Goal: Task Accomplishment & Management: Use online tool/utility

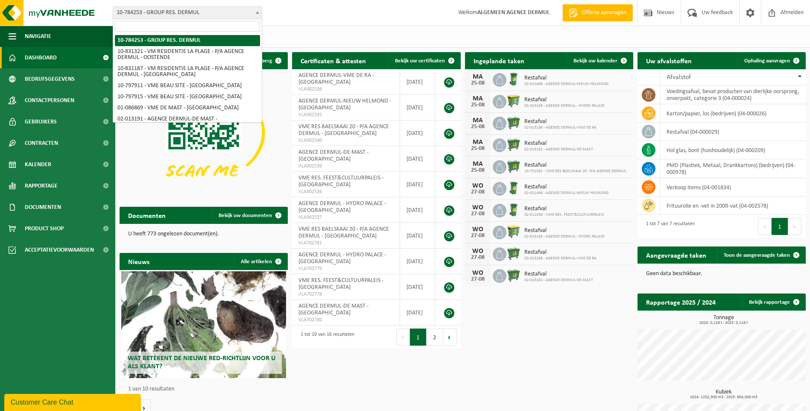
click at [195, 8] on span "10-784253 - GROUP RES. DERMUL" at bounding box center [187, 13] width 149 height 12
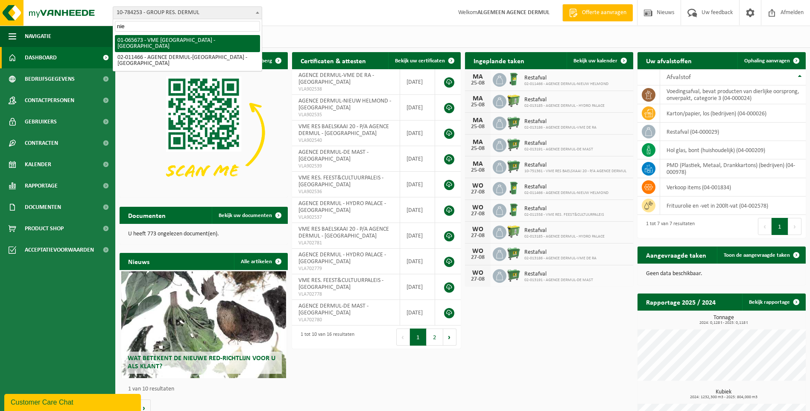
type input "nie"
select select "6381"
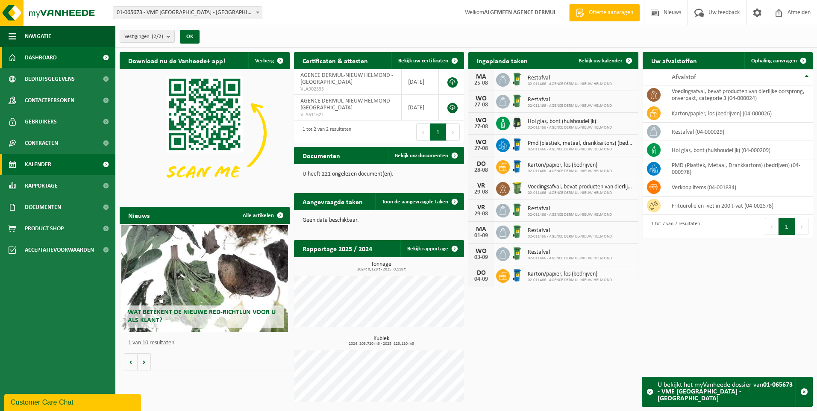
click at [47, 168] on span "Kalender" at bounding box center [38, 164] width 26 height 21
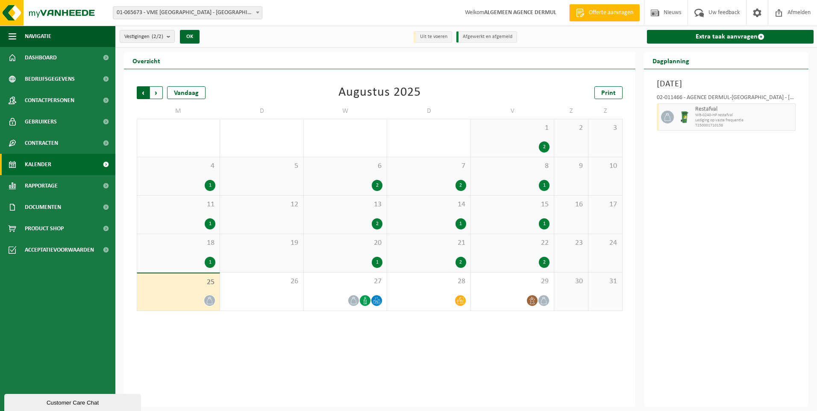
click at [159, 91] on span "Volgende" at bounding box center [156, 92] width 13 height 13
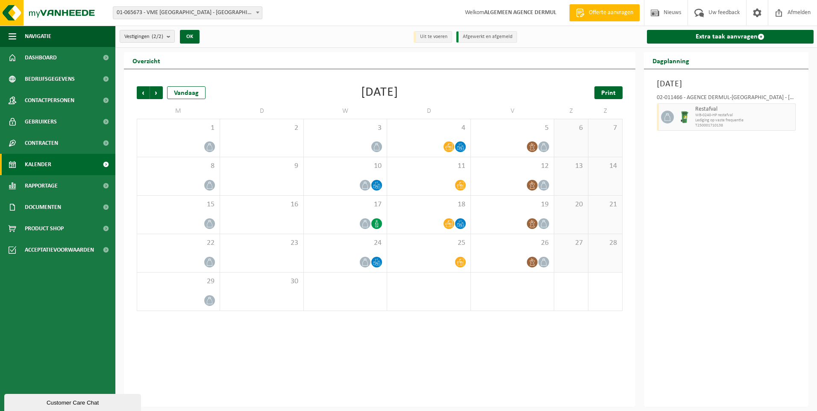
click at [601, 93] on span "Print" at bounding box center [608, 93] width 15 height 7
click at [160, 92] on span "Volgende" at bounding box center [156, 92] width 13 height 13
click at [614, 93] on span "Print" at bounding box center [608, 93] width 15 height 7
click at [124, 8] on span "01-065673 - VME [GEOGRAPHIC_DATA] - [GEOGRAPHIC_DATA]" at bounding box center [187, 13] width 149 height 12
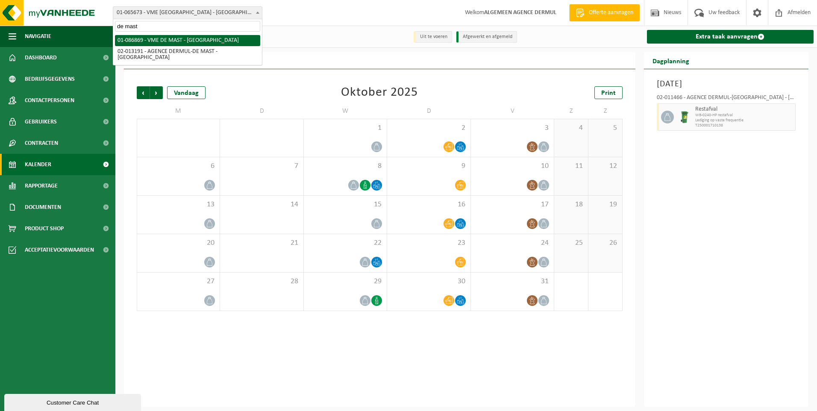
type input "de mast"
select select "18655"
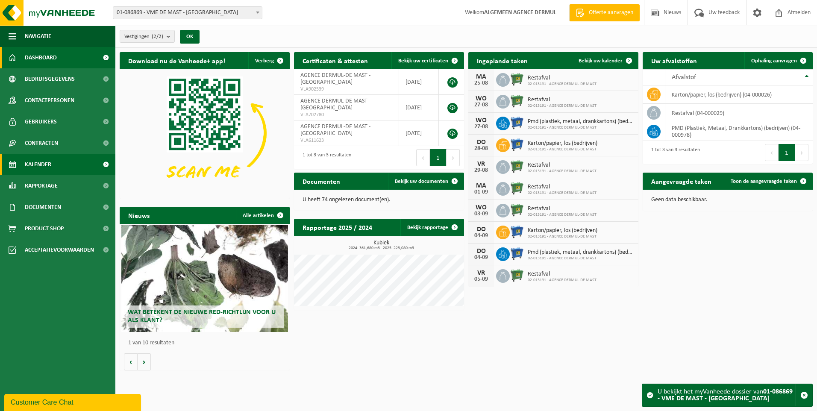
click at [53, 165] on link "Kalender" at bounding box center [57, 164] width 115 height 21
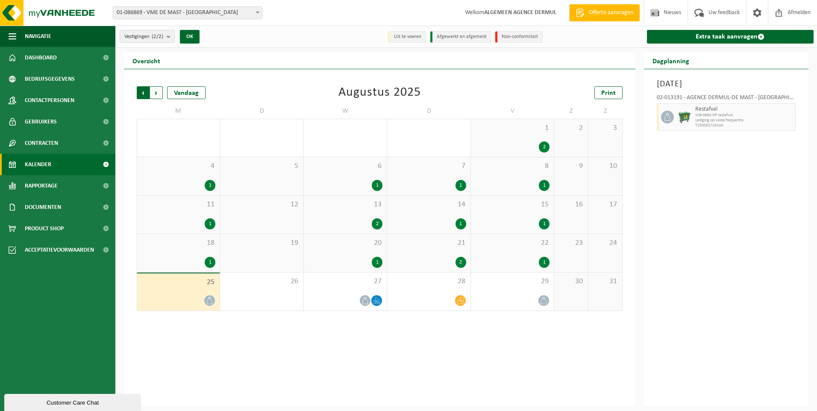
click at [154, 97] on span "Volgende" at bounding box center [156, 92] width 13 height 13
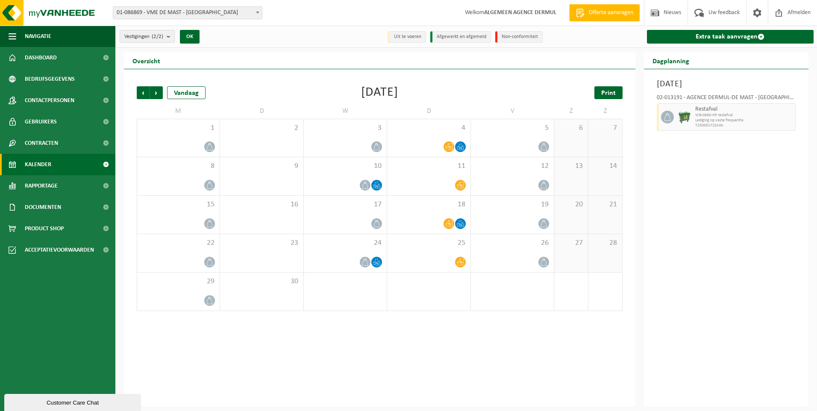
click at [613, 91] on span "Print" at bounding box center [608, 93] width 15 height 7
click at [158, 90] on span "Volgende" at bounding box center [156, 92] width 13 height 13
click at [609, 91] on span "Print" at bounding box center [608, 93] width 15 height 7
click at [199, 11] on span "01-086869 - VME DE MAST - [GEOGRAPHIC_DATA]" at bounding box center [187, 13] width 149 height 12
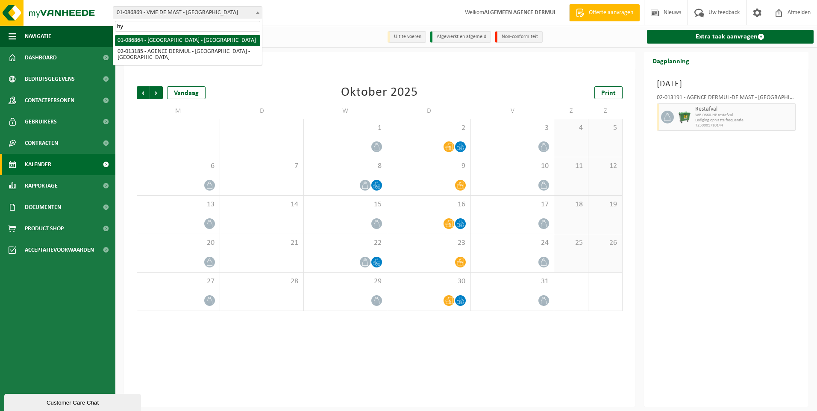
type input "hy"
select select "18653"
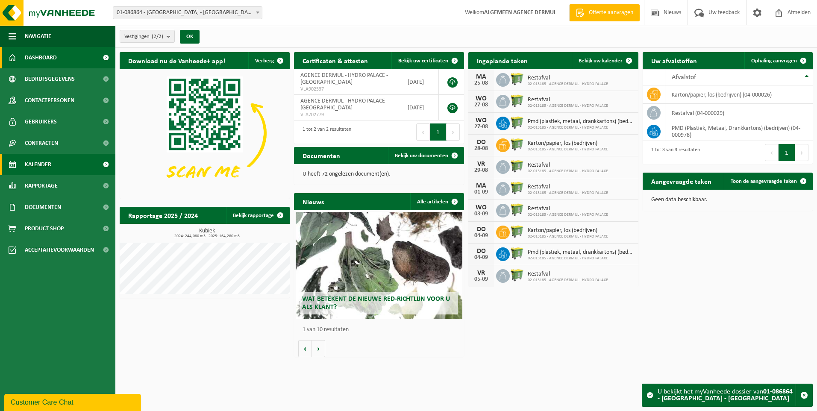
click at [58, 157] on link "Kalender" at bounding box center [57, 164] width 115 height 21
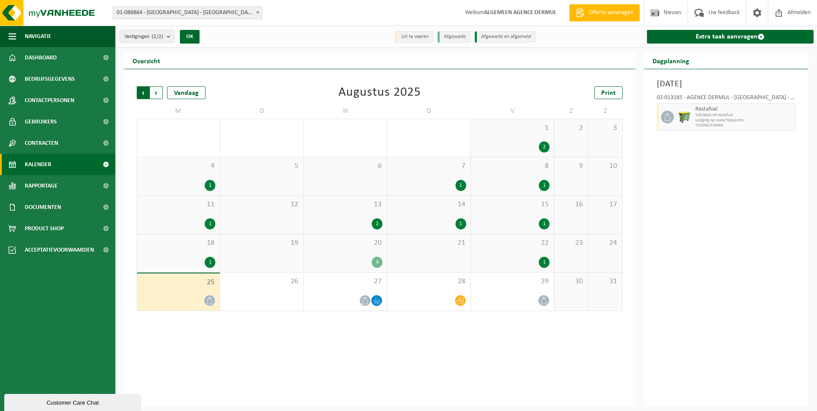
click at [158, 91] on span "Volgende" at bounding box center [156, 92] width 13 height 13
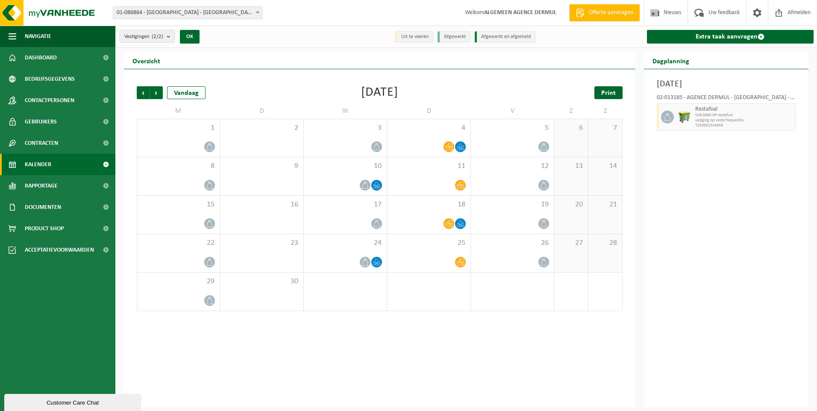
click at [606, 92] on span "Print" at bounding box center [608, 93] width 15 height 7
click at [153, 95] on span "Volgende" at bounding box center [156, 92] width 13 height 13
click at [602, 94] on span "Print" at bounding box center [608, 93] width 15 height 7
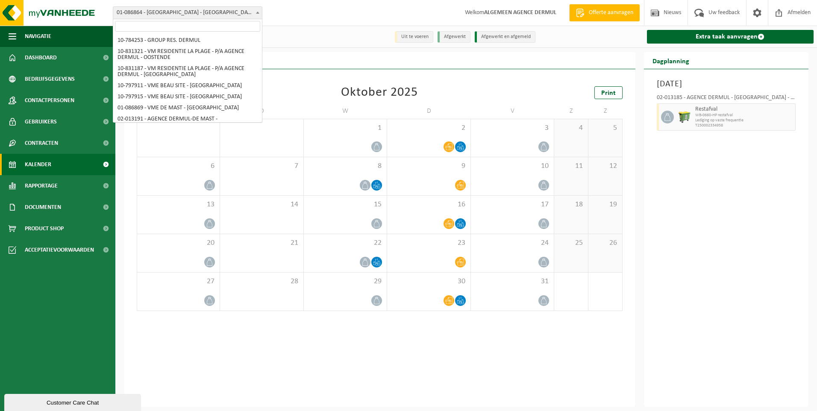
click at [206, 14] on span "01-086864 - [GEOGRAPHIC_DATA] - [GEOGRAPHIC_DATA]" at bounding box center [187, 13] width 149 height 12
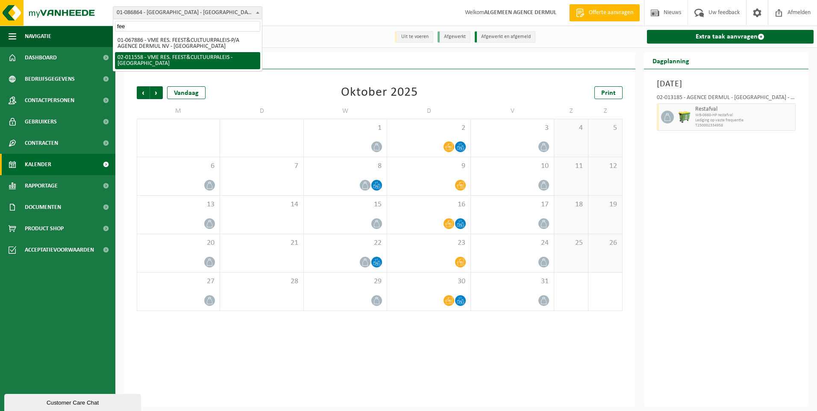
type input "fee"
select select "18966"
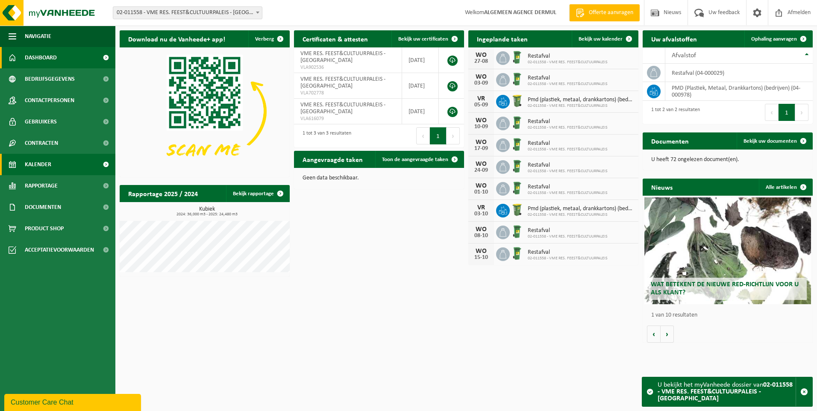
click at [40, 167] on span "Kalender" at bounding box center [38, 164] width 26 height 21
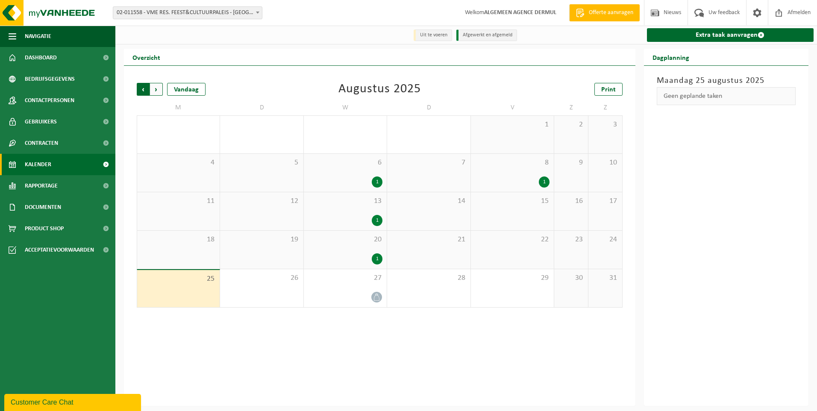
click at [152, 93] on span "Volgende" at bounding box center [156, 89] width 13 height 13
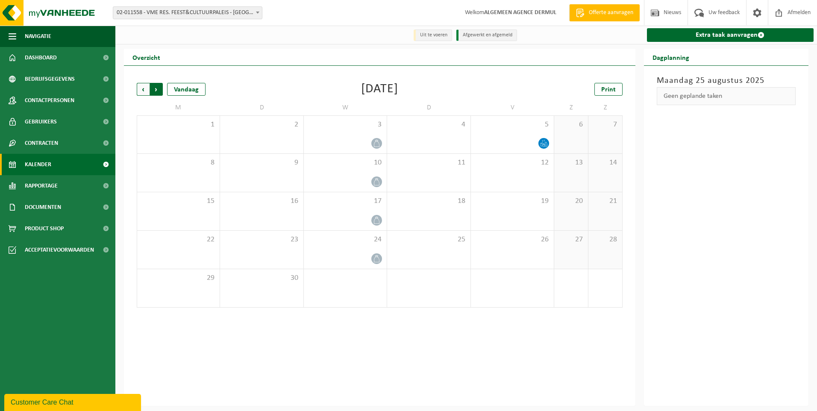
click at [146, 92] on span "Vorige" at bounding box center [143, 89] width 13 height 13
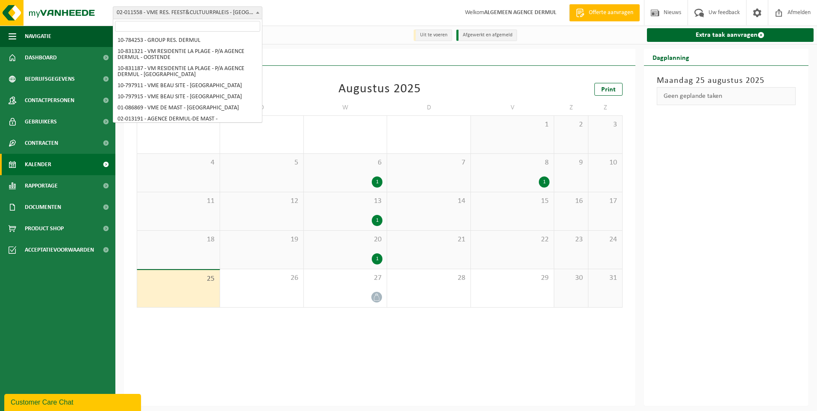
click at [206, 18] on span "02-011558 - VME RES. FEEST&CULTUURPALEIS - [GEOGRAPHIC_DATA]" at bounding box center [187, 13] width 149 height 12
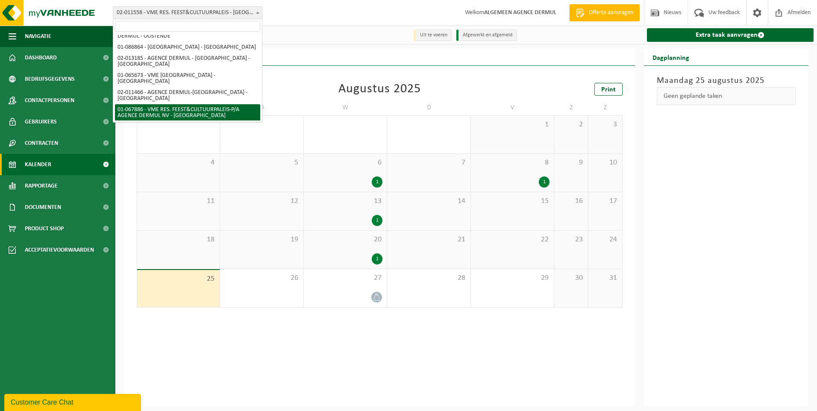
select select "18488"
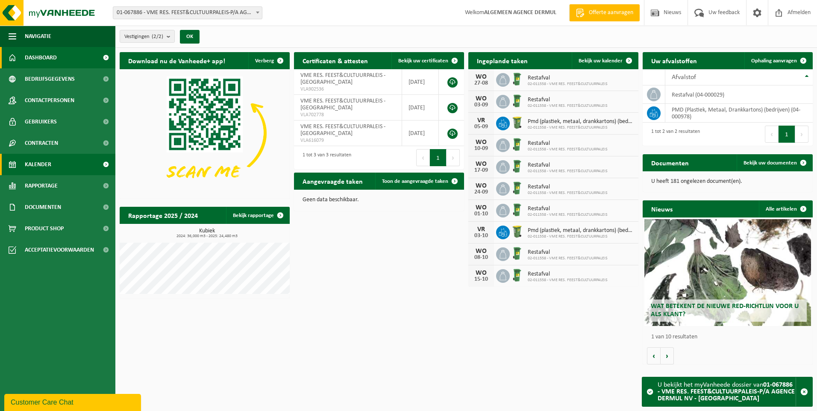
click at [51, 164] on link "Kalender" at bounding box center [57, 164] width 115 height 21
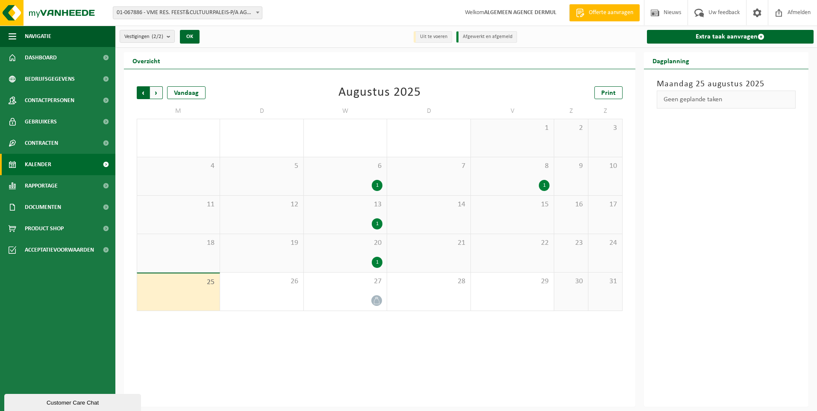
click at [157, 94] on span "Volgende" at bounding box center [156, 92] width 13 height 13
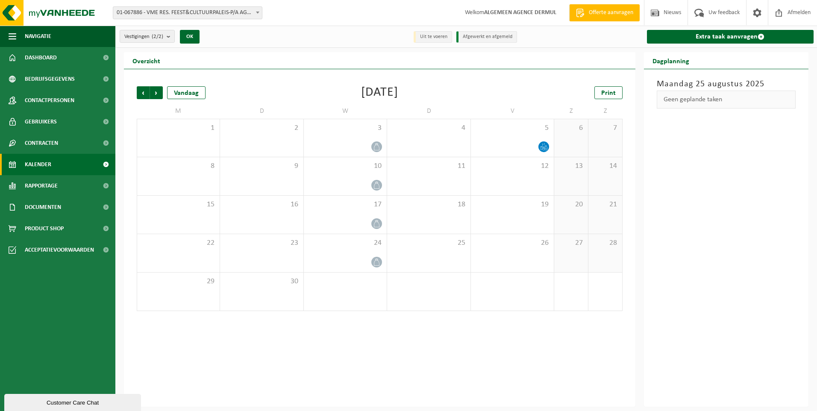
click at [157, 94] on span "Volgende" at bounding box center [156, 92] width 13 height 13
click at [140, 94] on span "Vorige" at bounding box center [143, 92] width 13 height 13
click at [140, 92] on span "Vorige" at bounding box center [143, 92] width 13 height 13
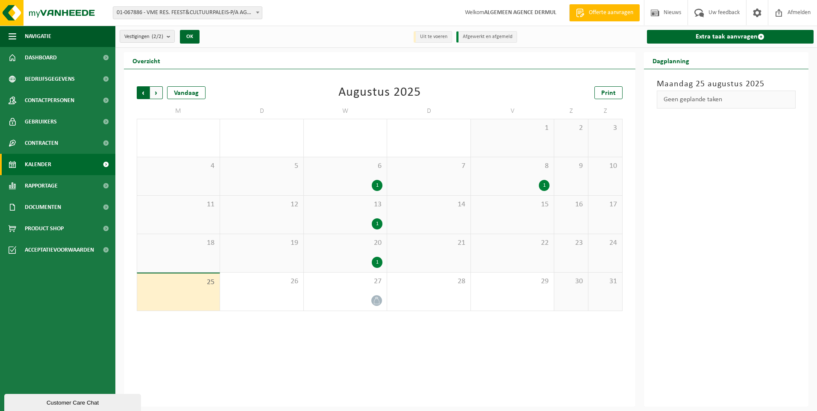
click at [150, 91] on span "Volgende" at bounding box center [156, 92] width 13 height 13
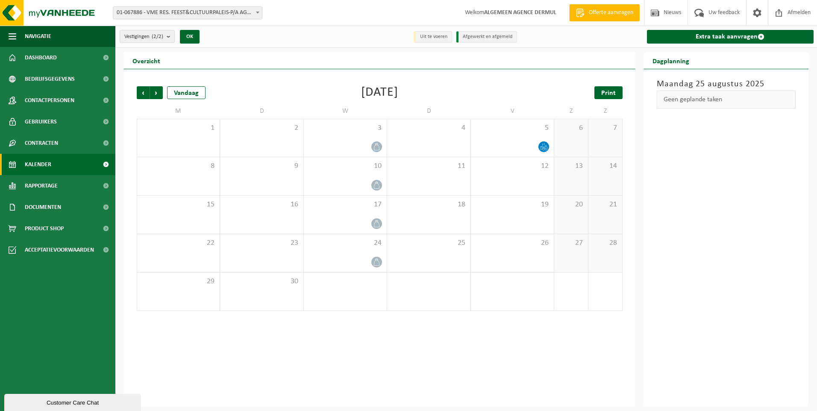
click at [603, 90] on span "Print" at bounding box center [608, 93] width 15 height 7
click at [156, 91] on span "Volgende" at bounding box center [156, 92] width 13 height 13
click at [597, 95] on link "Print" at bounding box center [608, 92] width 28 height 13
